Goal: Task Accomplishment & Management: Manage account settings

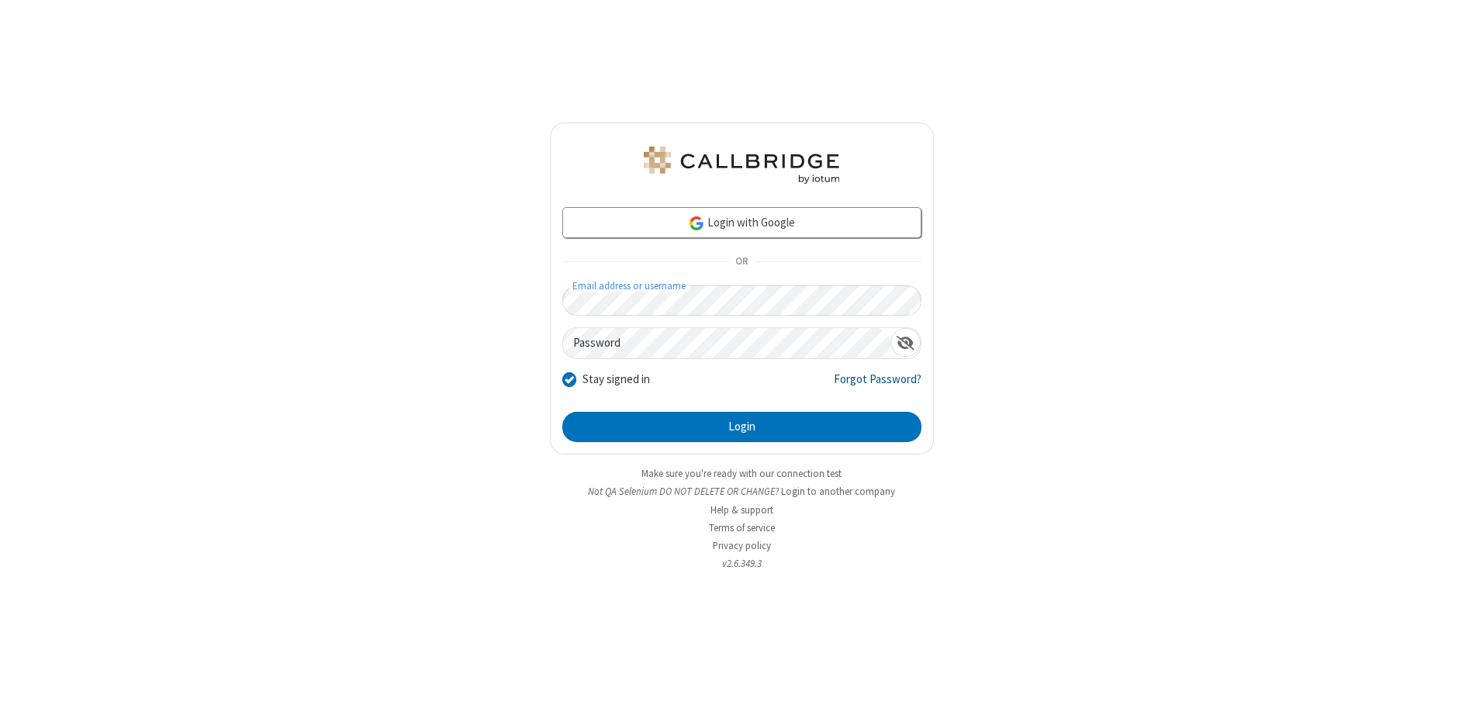
click at [878, 386] on link "Forgot Password?" at bounding box center [878, 385] width 88 height 29
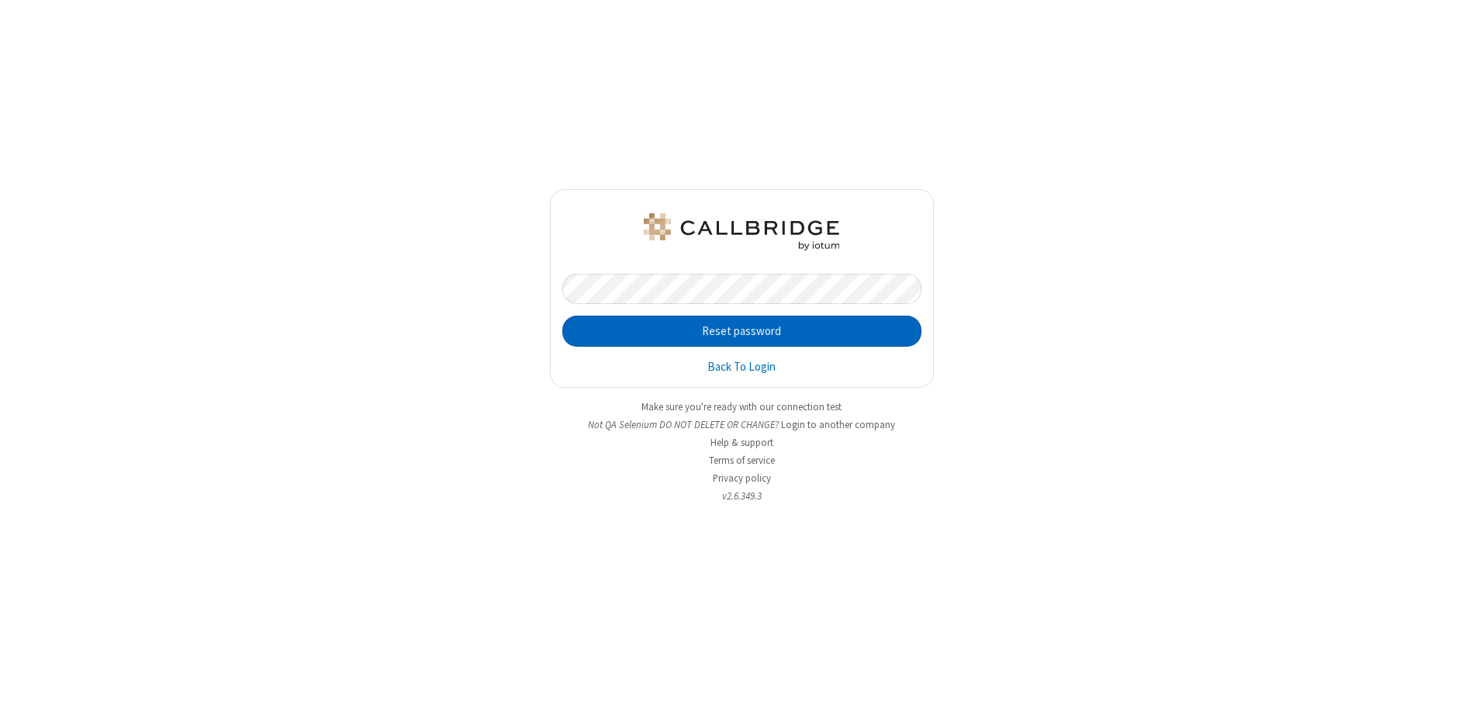
click at [742, 331] on button "Reset password" at bounding box center [741, 331] width 359 height 31
